Goal: Information Seeking & Learning: Learn about a topic

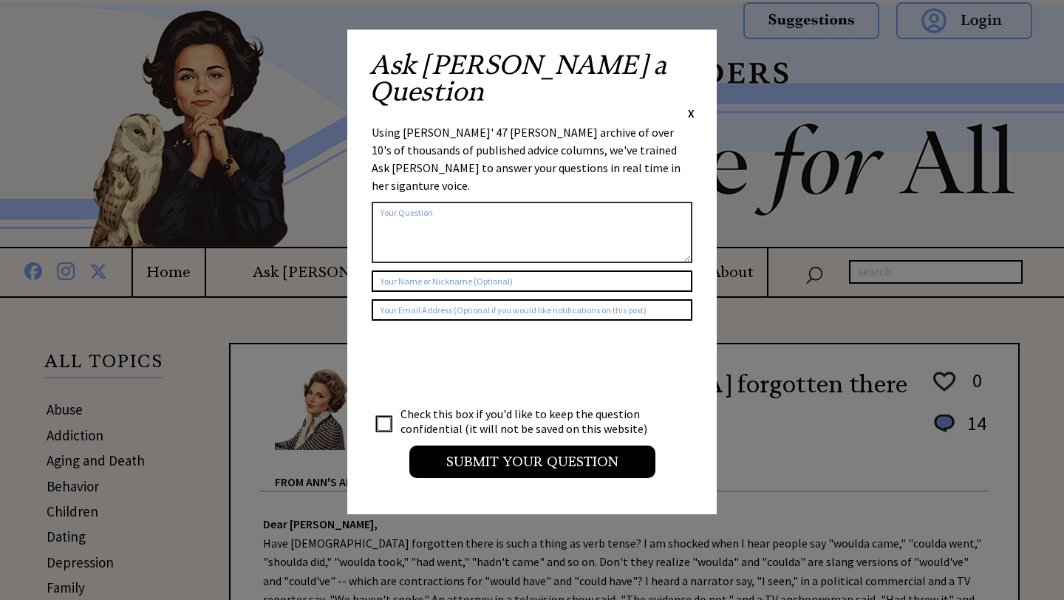
click at [692, 106] on span "X" at bounding box center [691, 113] width 7 height 15
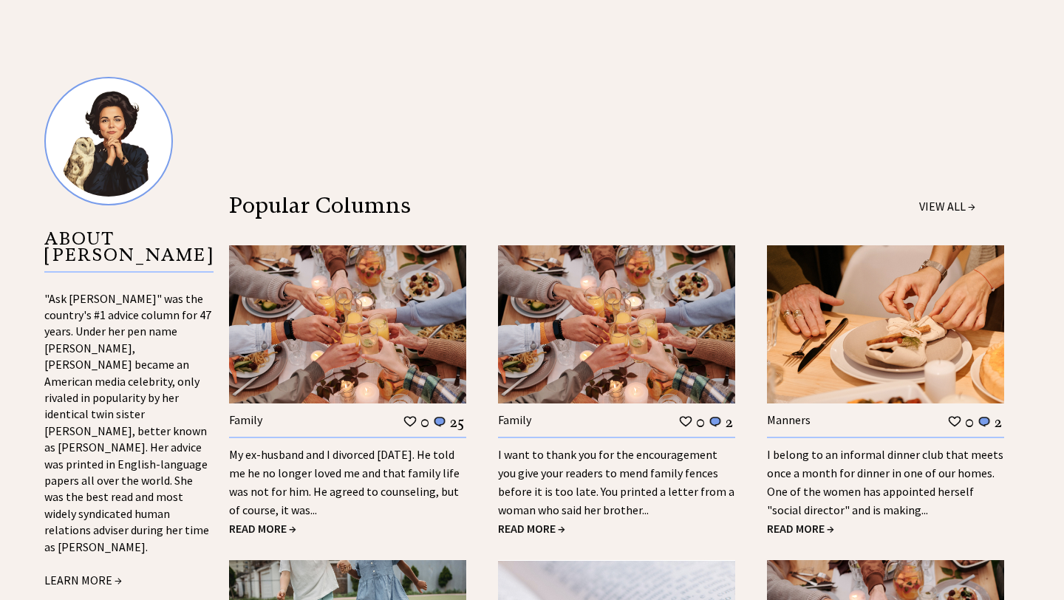
scroll to position [1434, 0]
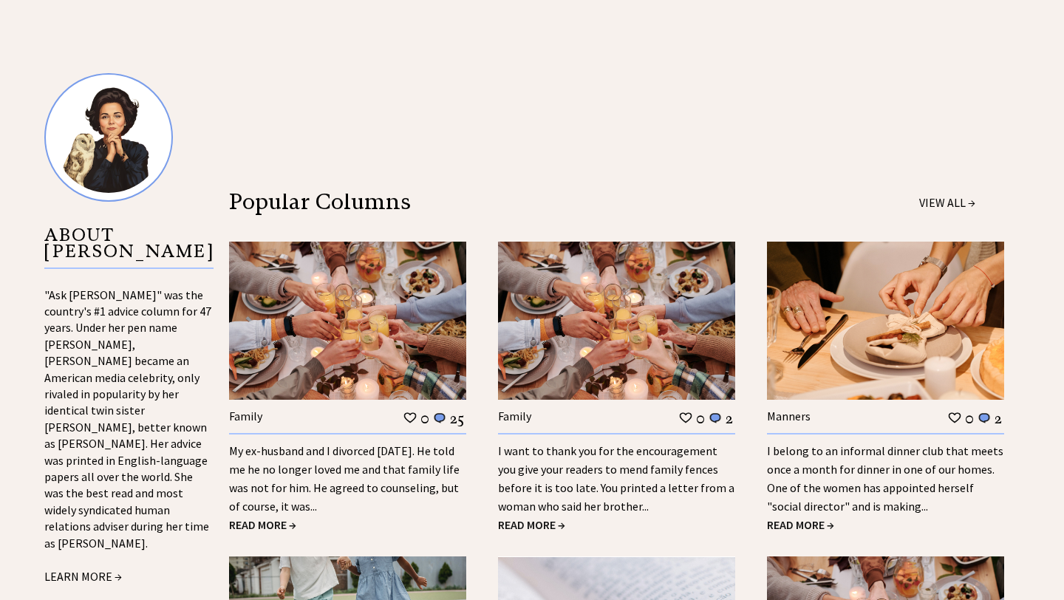
click at [919, 465] on link "I belong to an informal dinner club that meets once a month for dinner in one o…" at bounding box center [885, 478] width 236 height 70
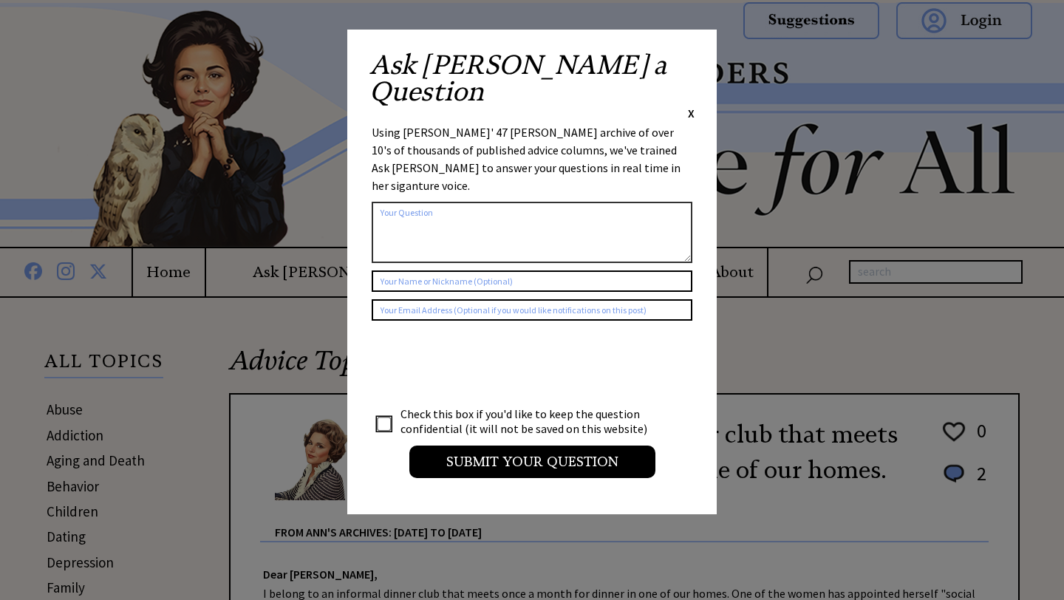
click at [684, 66] on div "Ask Ann a Question X" at bounding box center [532, 86] width 325 height 69
click at [694, 106] on span "X" at bounding box center [691, 113] width 7 height 15
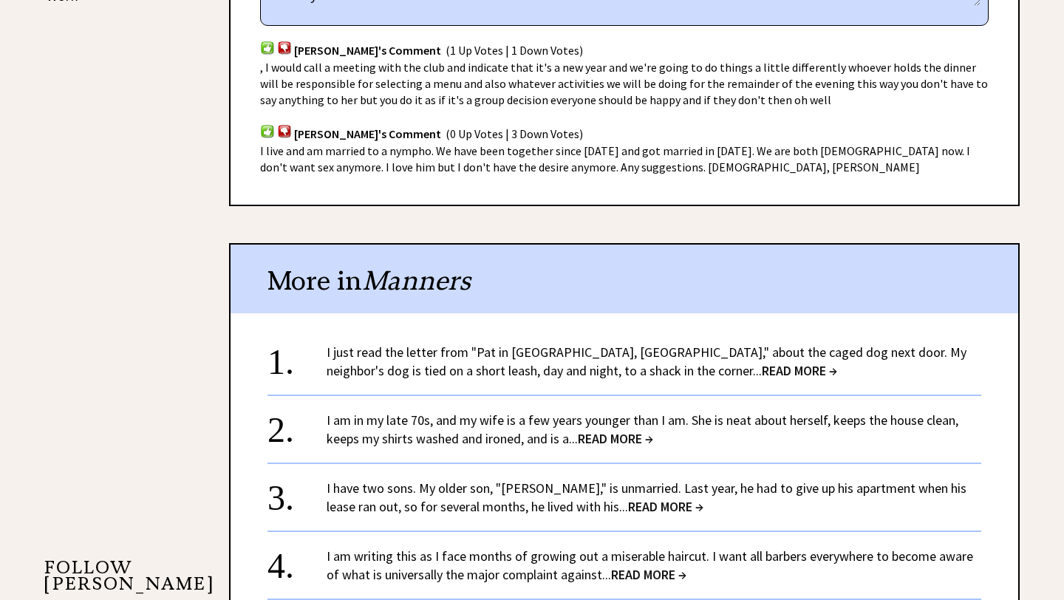
scroll to position [976, 0]
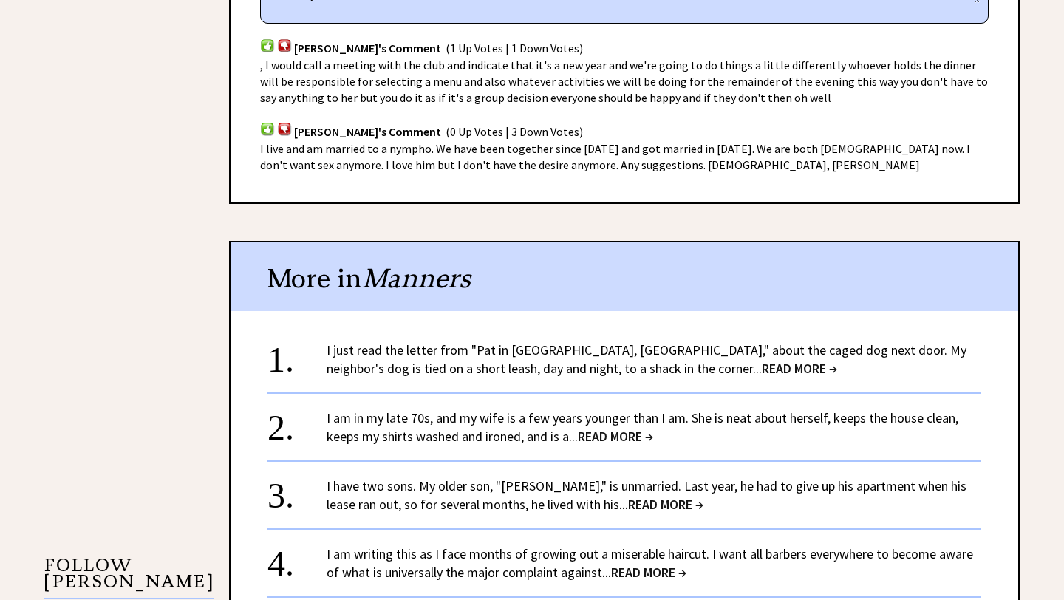
click at [762, 373] on span "READ MORE →" at bounding box center [799, 368] width 75 height 17
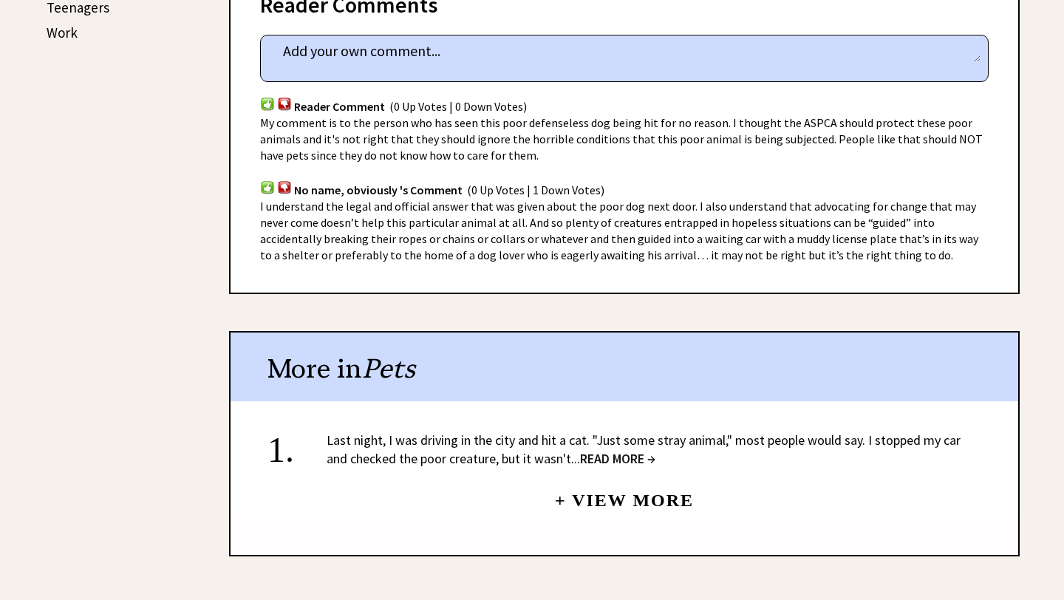
scroll to position [937, 0]
click at [592, 477] on link "+ View More" at bounding box center [624, 493] width 139 height 32
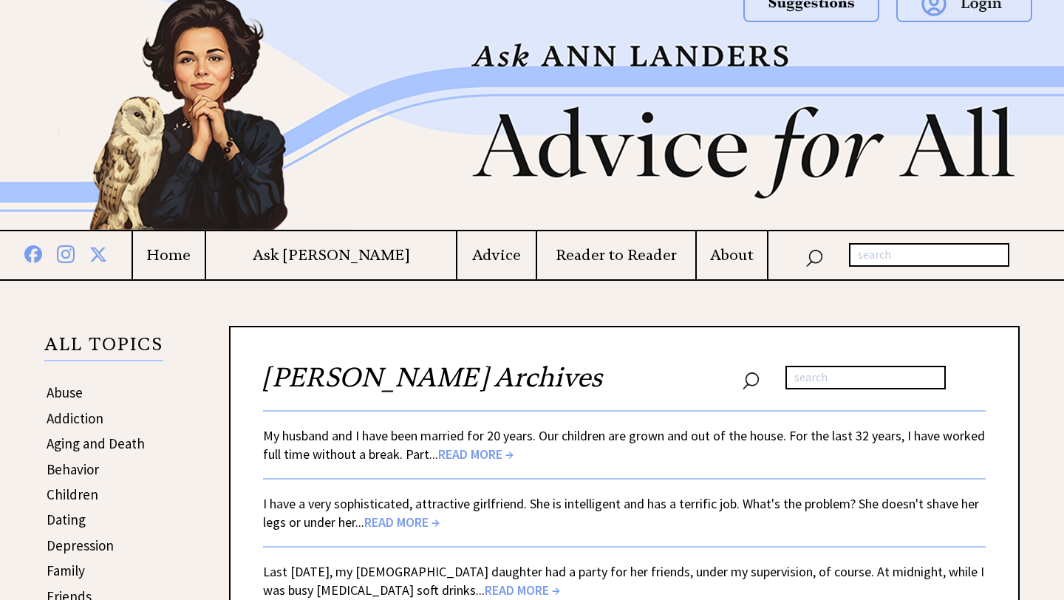
scroll to position [18, 0]
click at [486, 453] on span "READ MORE →" at bounding box center [475, 453] width 75 height 17
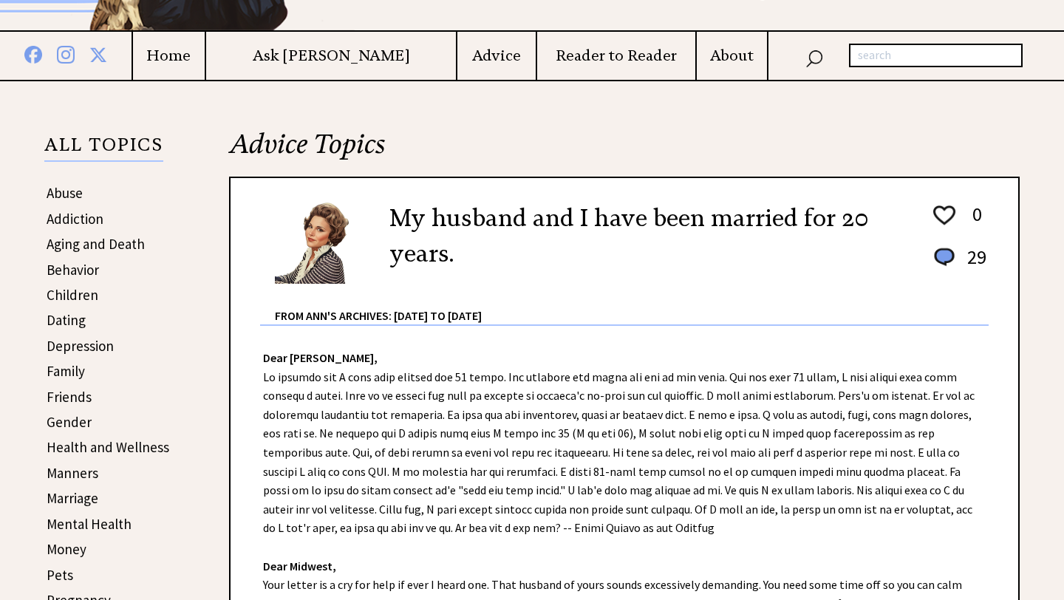
scroll to position [220, 0]
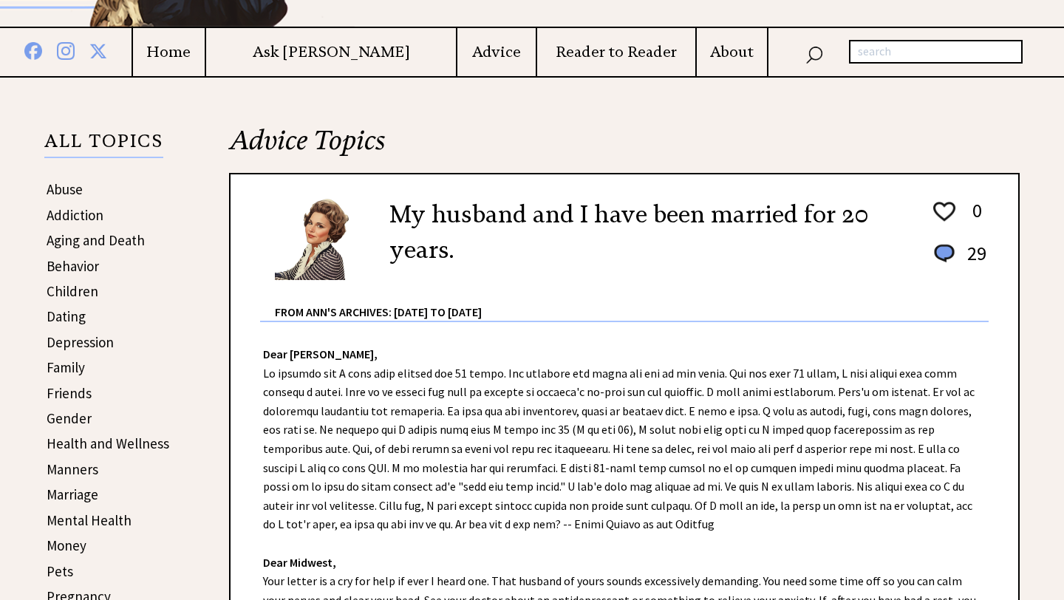
click at [75, 393] on link "Friends" at bounding box center [69, 393] width 45 height 18
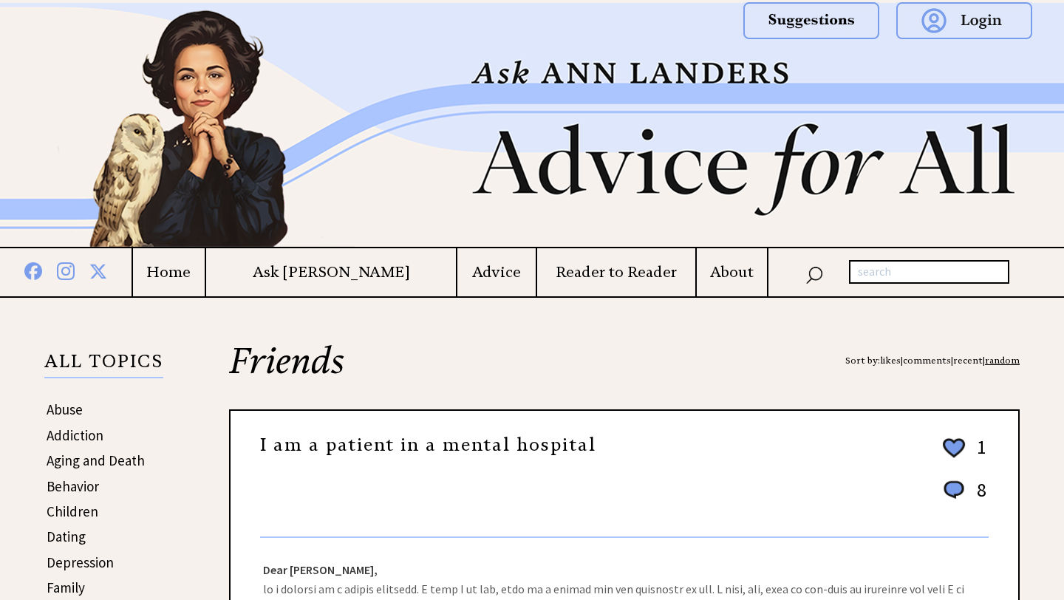
click at [374, 194] on img at bounding box center [532, 125] width 1064 height 244
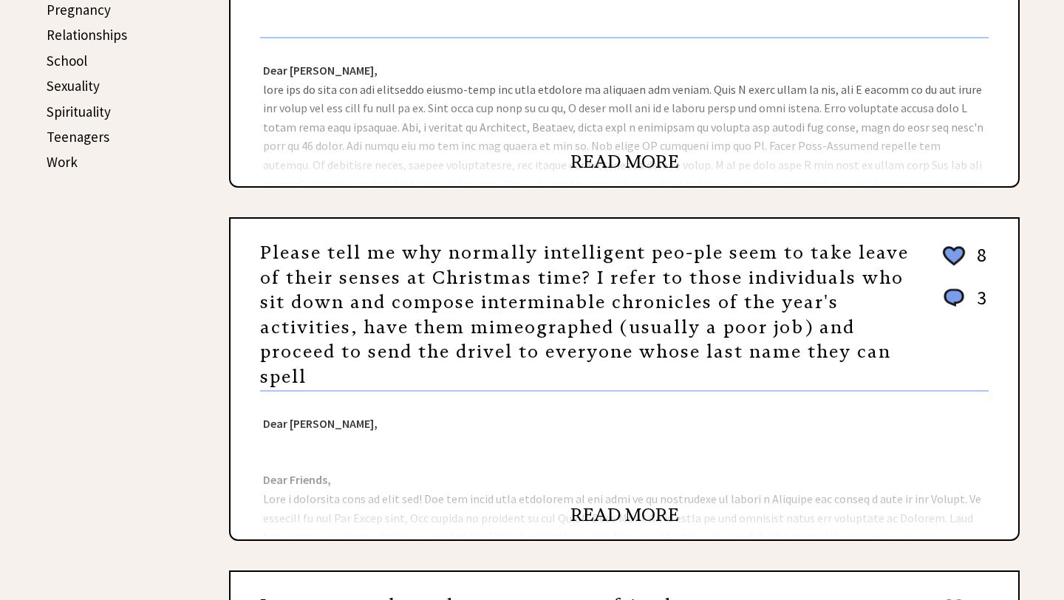
scroll to position [810, 0]
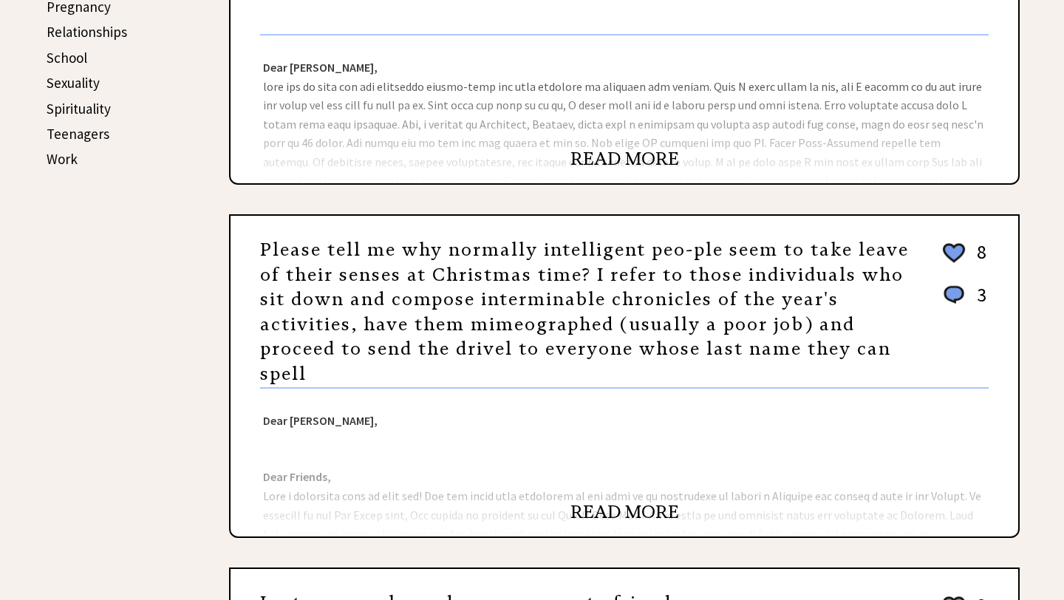
click at [618, 511] on link "READ MORE" at bounding box center [625, 512] width 109 height 22
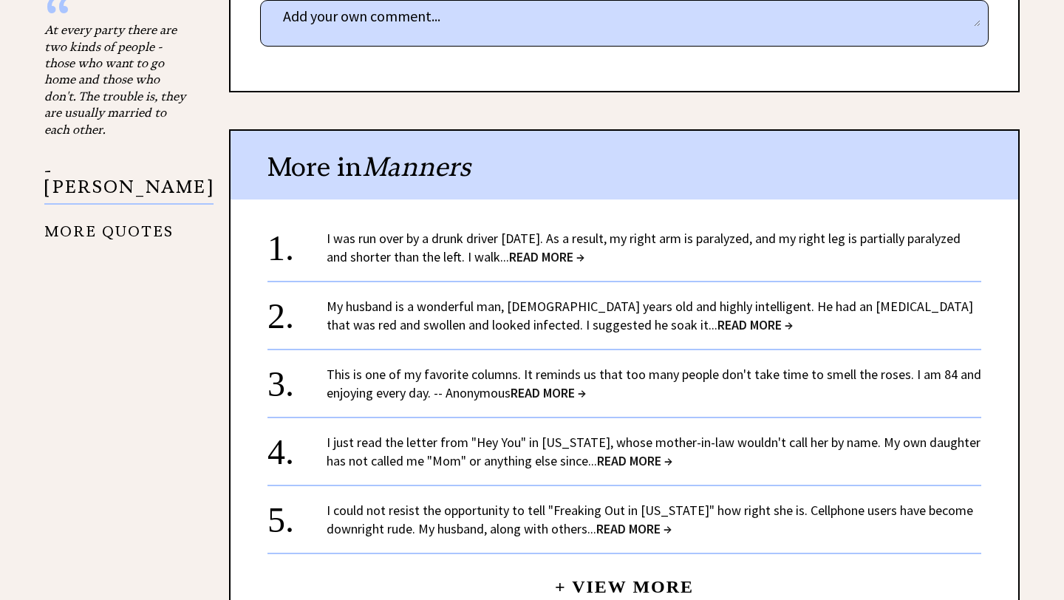
scroll to position [1849, 0]
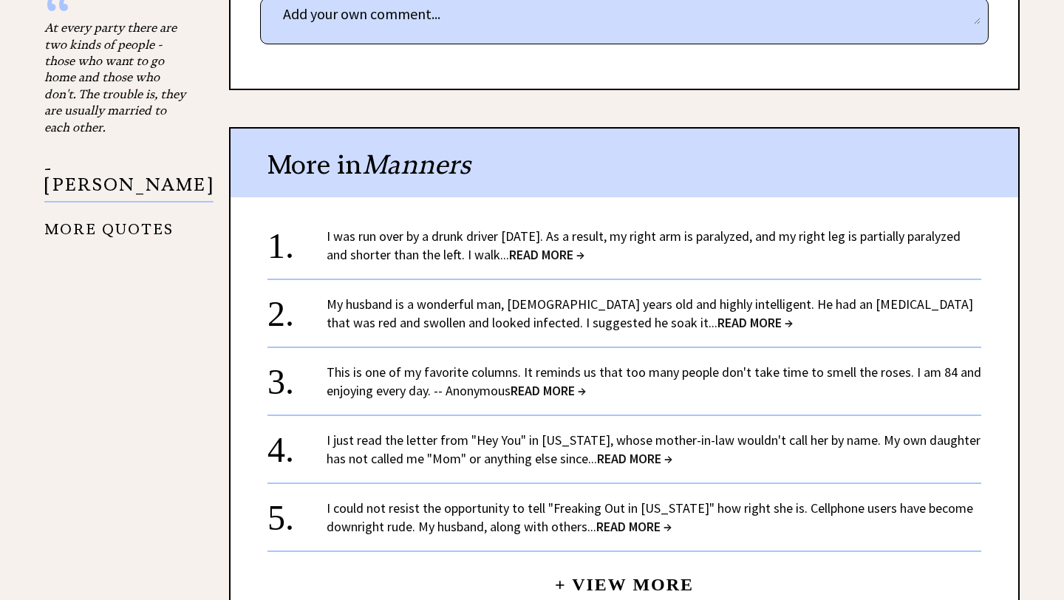
click at [607, 450] on span "READ MORE →" at bounding box center [634, 458] width 75 height 17
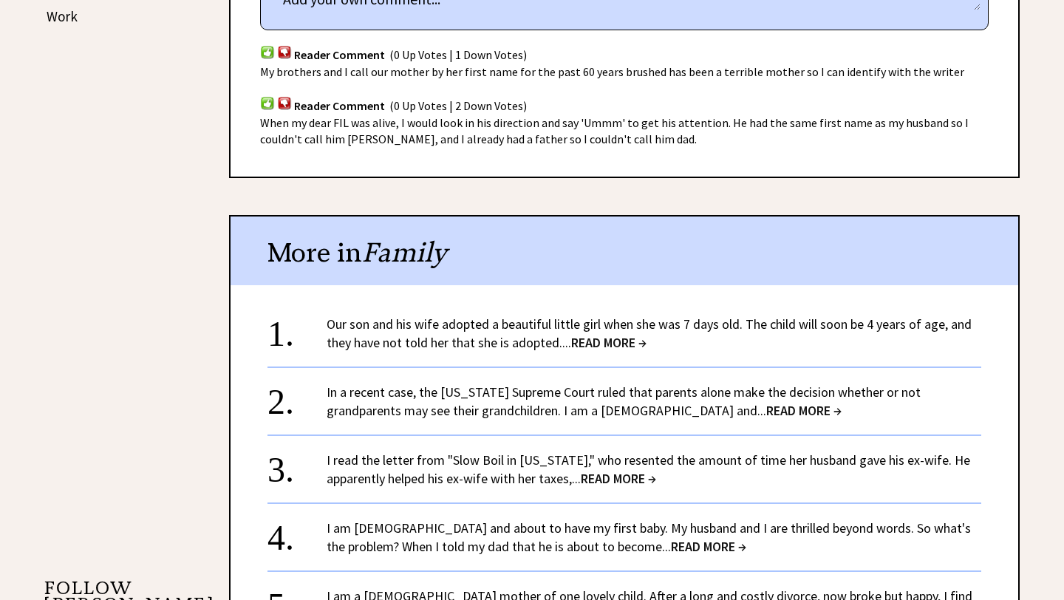
scroll to position [953, 0]
click at [618, 345] on span "READ MORE →" at bounding box center [608, 341] width 75 height 17
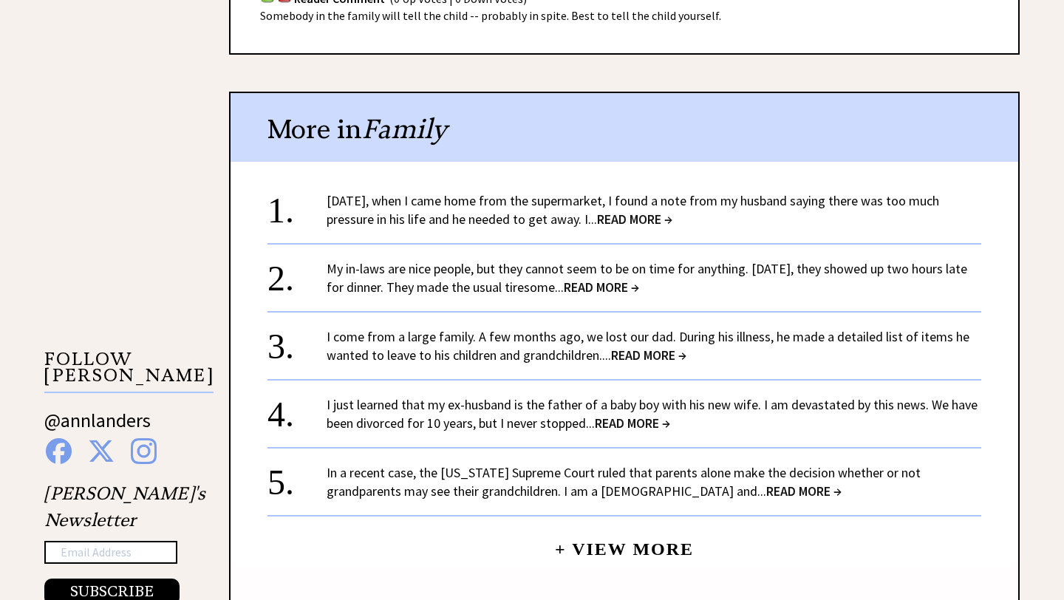
scroll to position [1183, 0]
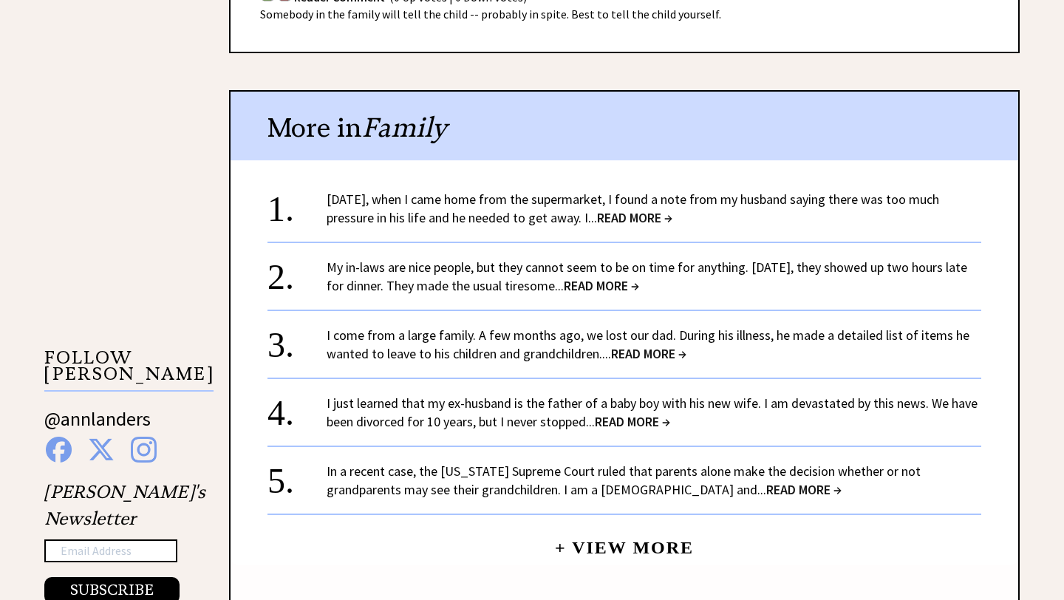
click at [634, 219] on span "READ MORE →" at bounding box center [634, 217] width 75 height 17
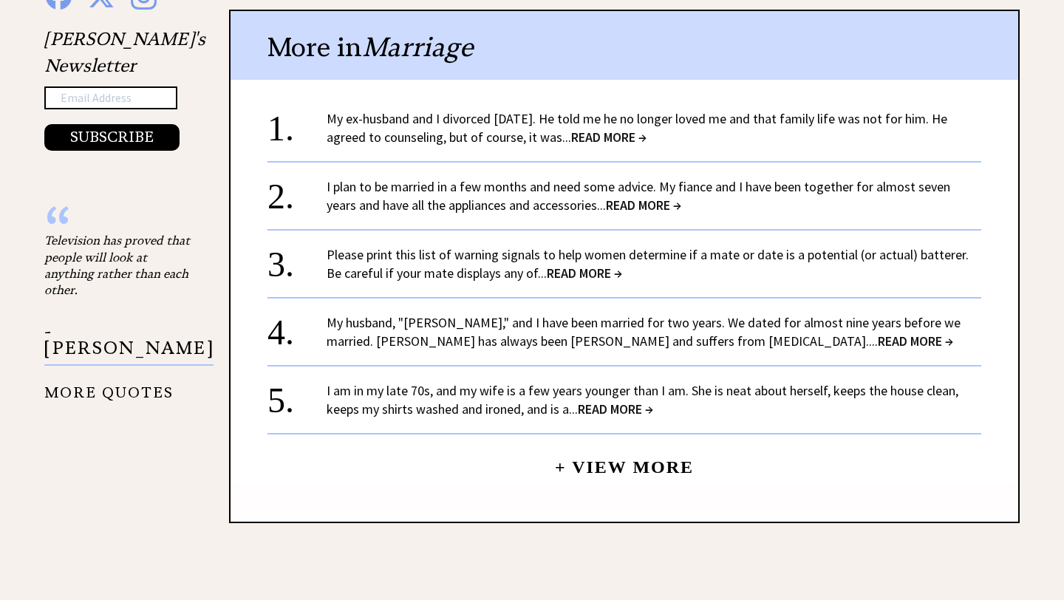
scroll to position [1650, 0]
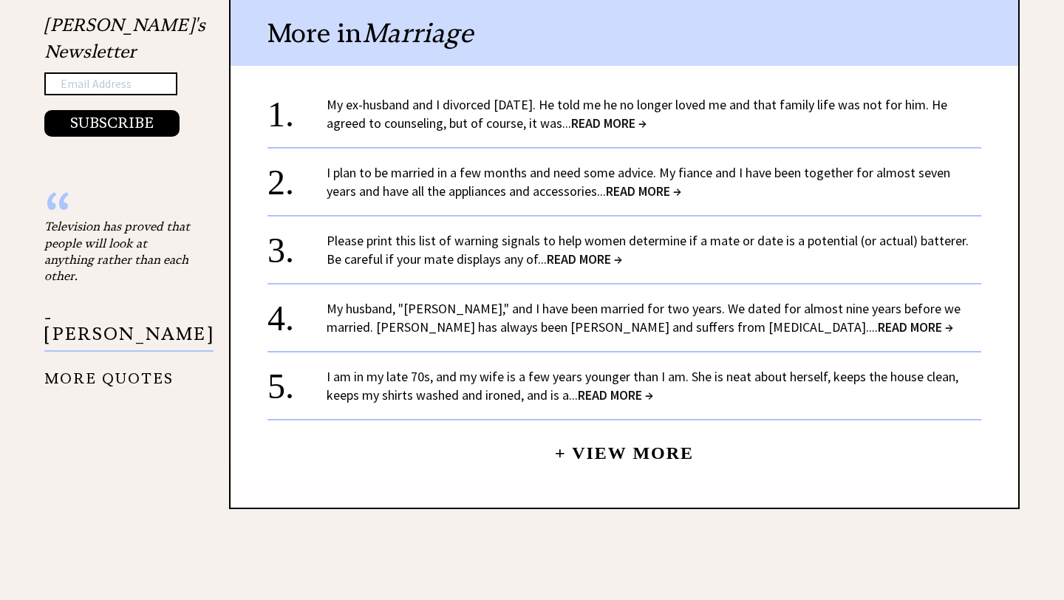
click at [611, 187] on span "READ MORE →" at bounding box center [643, 191] width 75 height 17
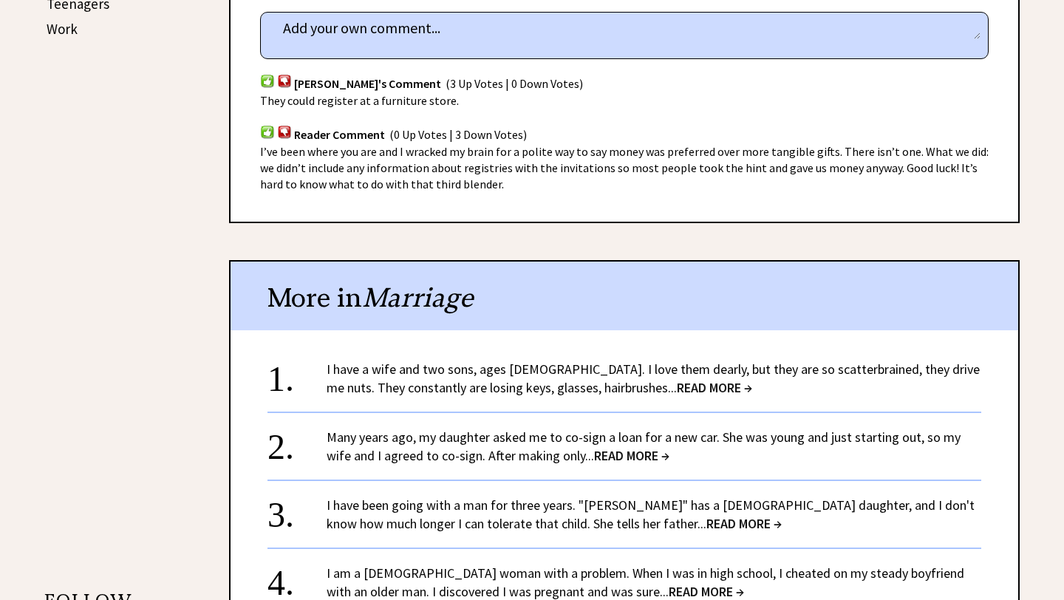
scroll to position [964, 0]
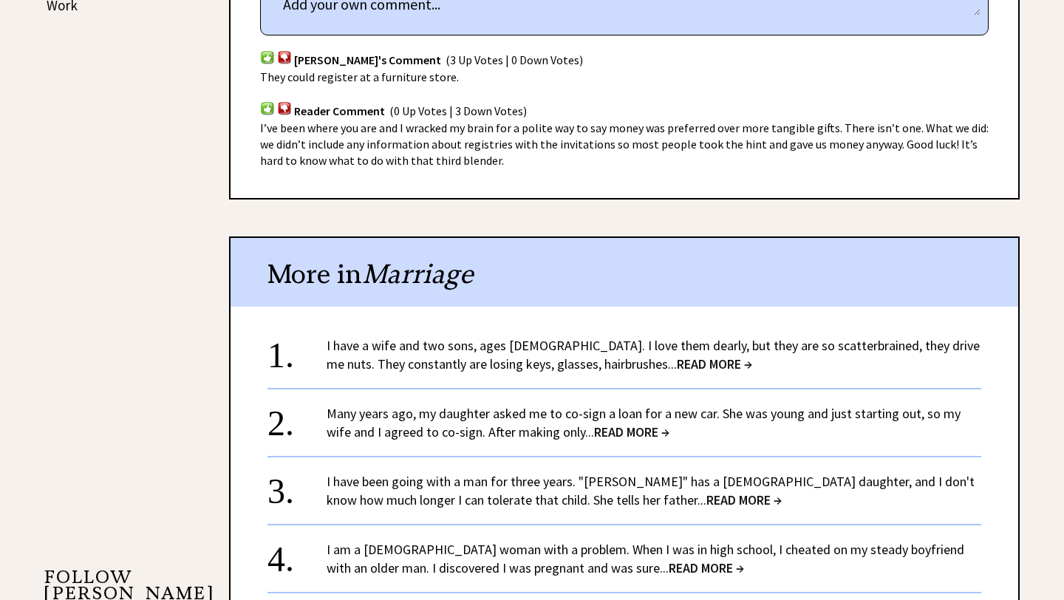
click at [677, 358] on span "READ MORE →" at bounding box center [714, 363] width 75 height 17
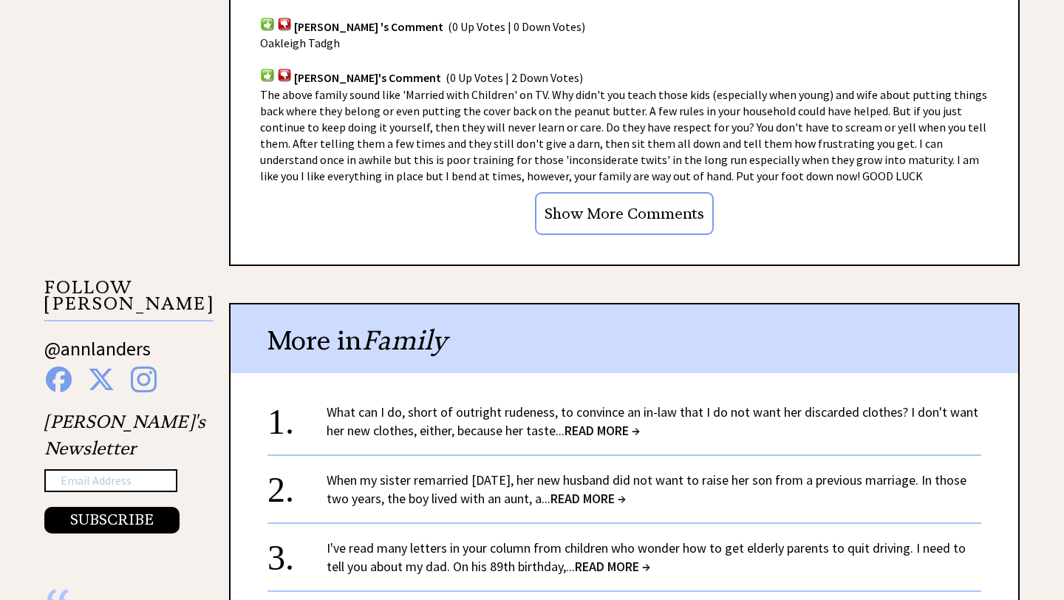
scroll to position [1257, 0]
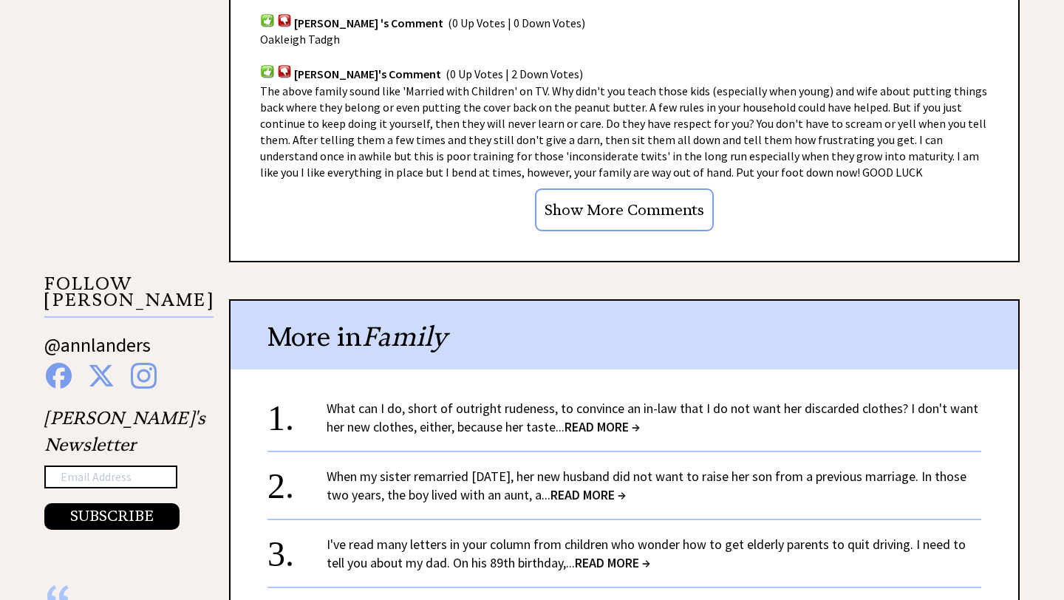
click at [608, 418] on span "READ MORE →" at bounding box center [602, 426] width 75 height 17
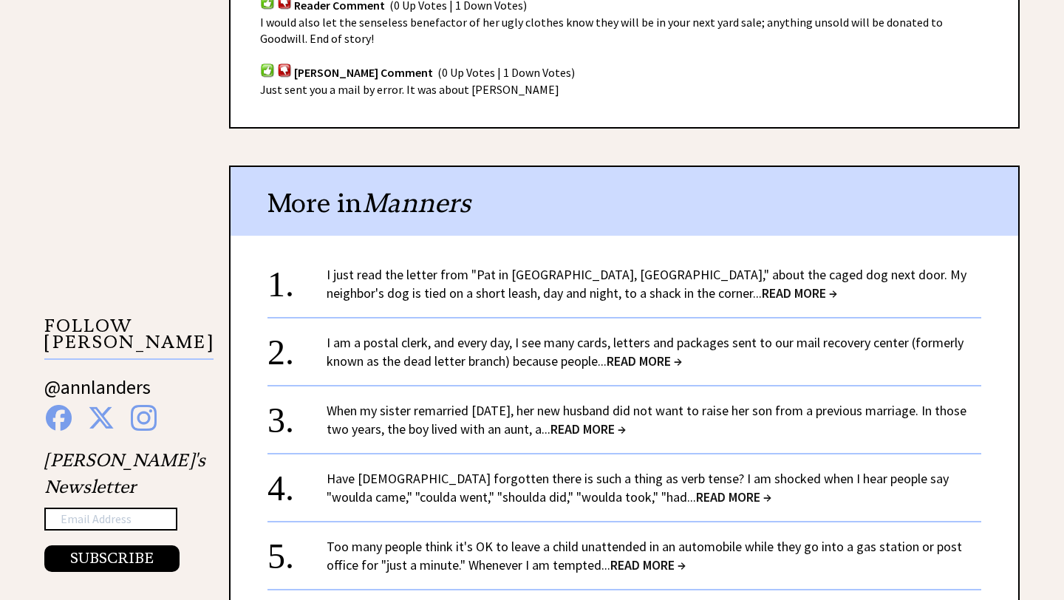
scroll to position [1242, 0]
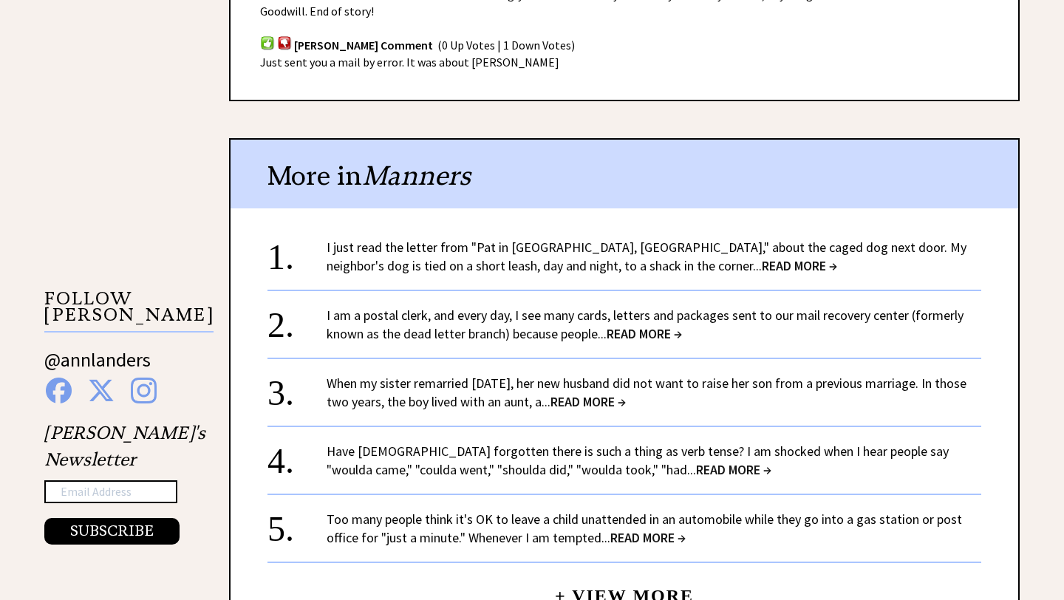
click at [644, 325] on span "READ MORE →" at bounding box center [644, 333] width 75 height 17
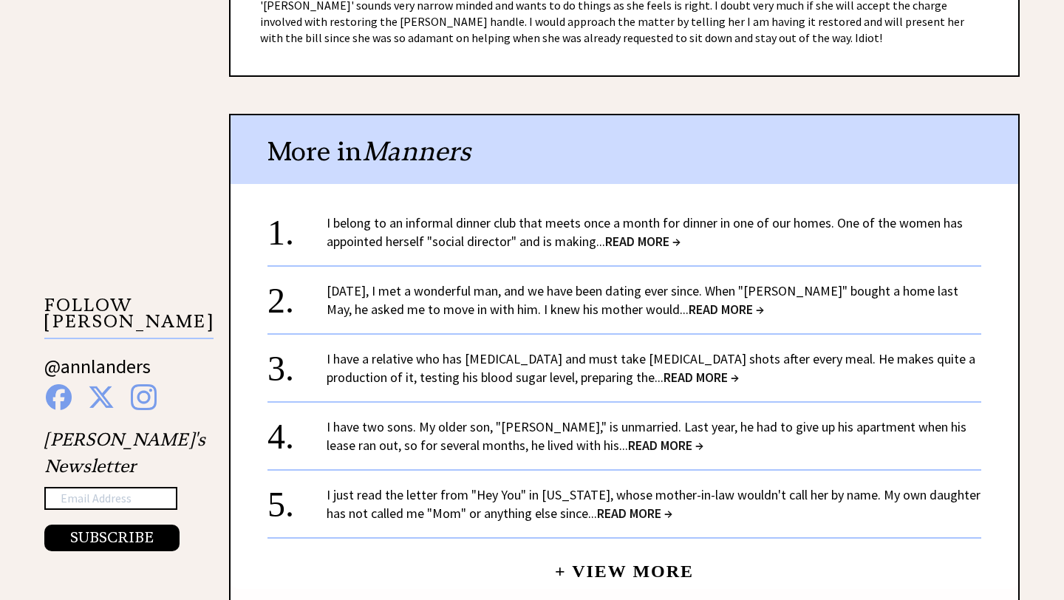
scroll to position [1279, 0]
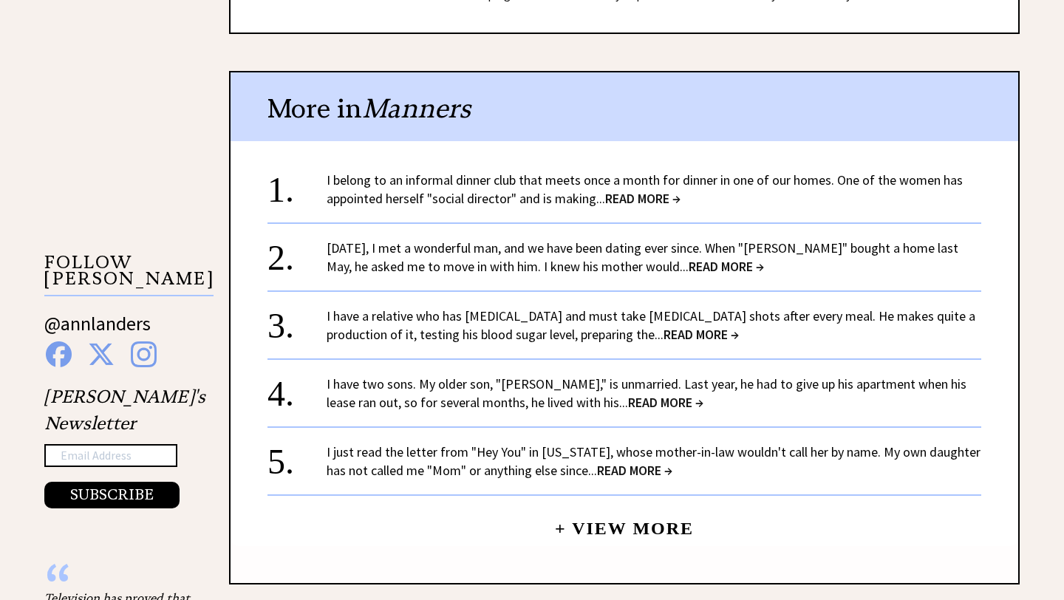
click at [689, 268] on span "READ MORE →" at bounding box center [726, 266] width 75 height 17
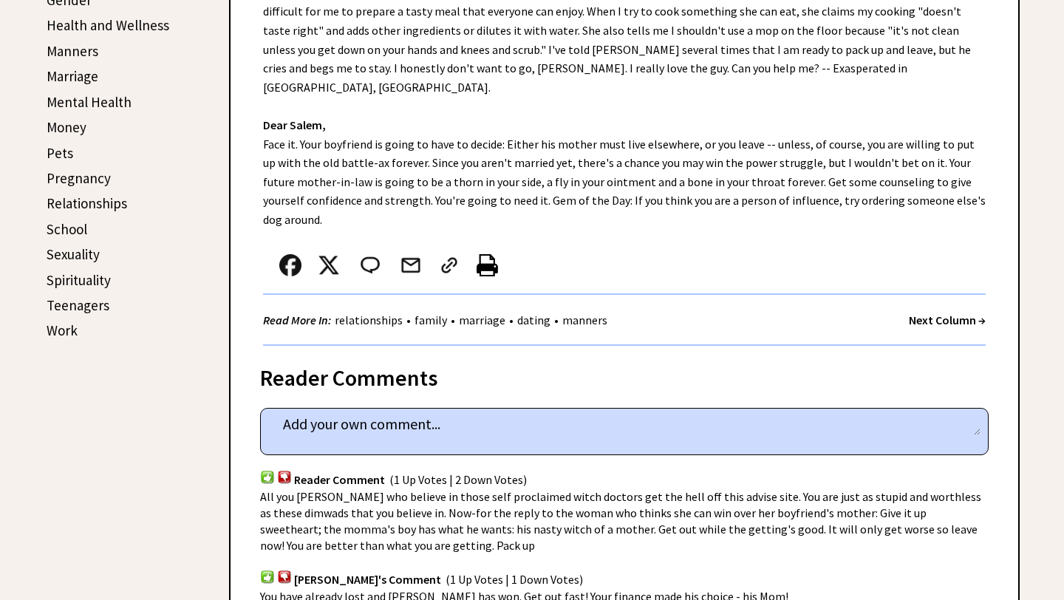
scroll to position [961, 0]
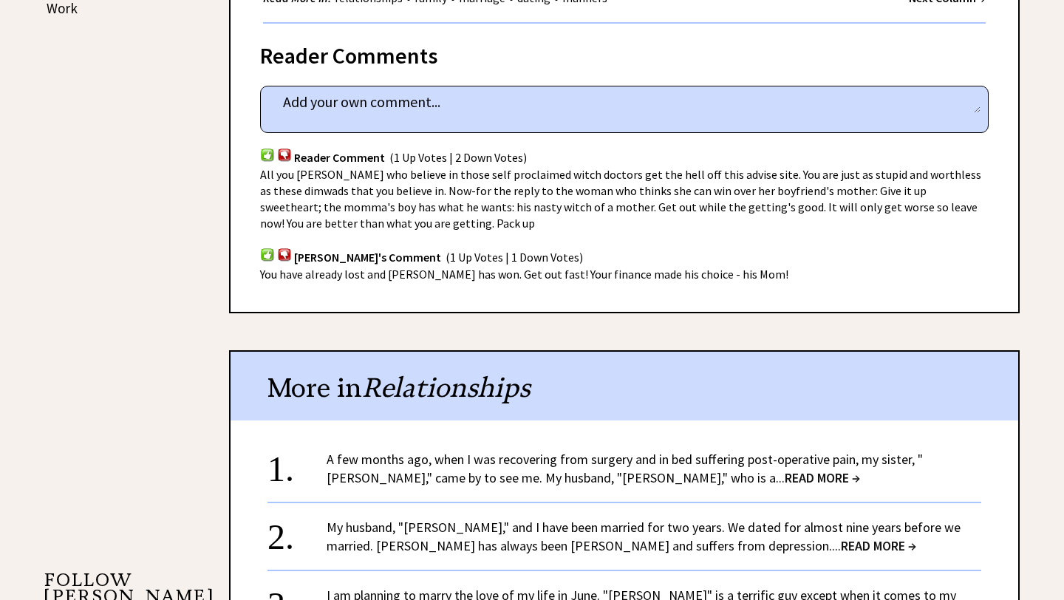
click at [785, 469] on span "READ MORE →" at bounding box center [822, 477] width 75 height 17
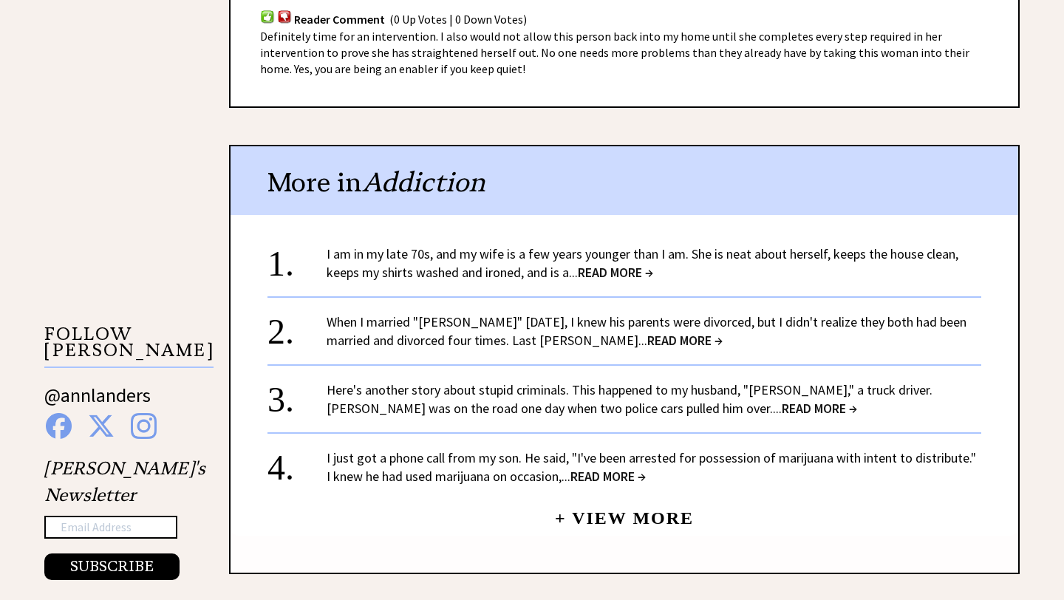
scroll to position [1211, 0]
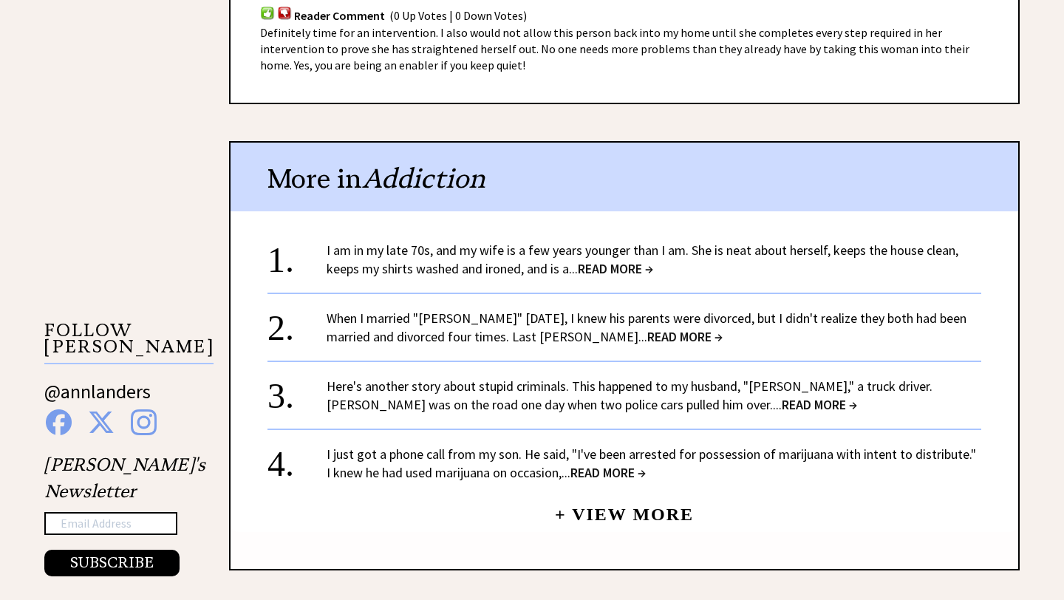
click at [619, 260] on span "READ MORE →" at bounding box center [615, 268] width 75 height 17
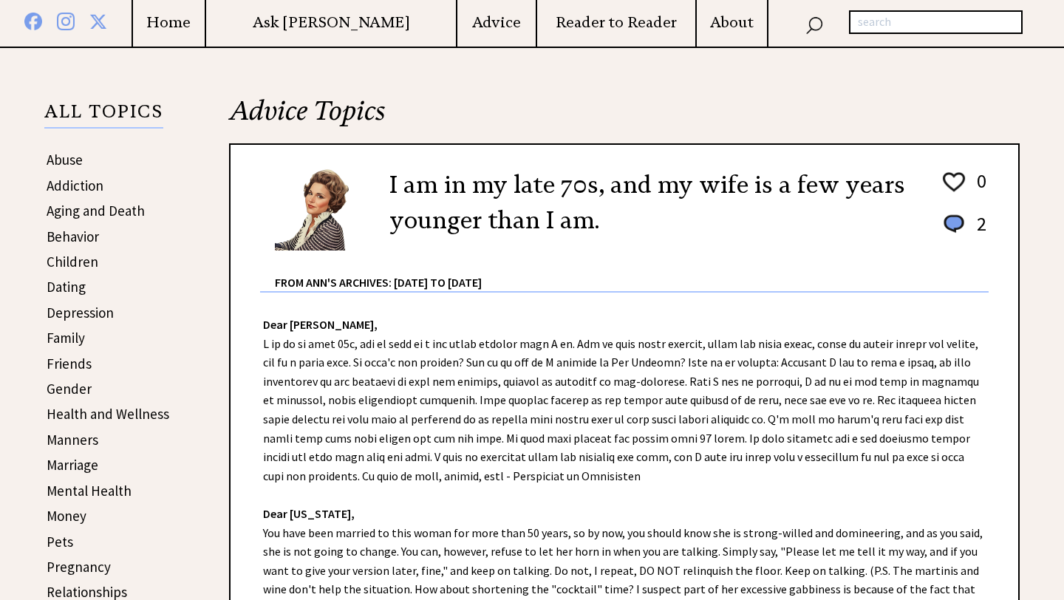
scroll to position [253, 0]
